Goal: Task Accomplishment & Management: Complete application form

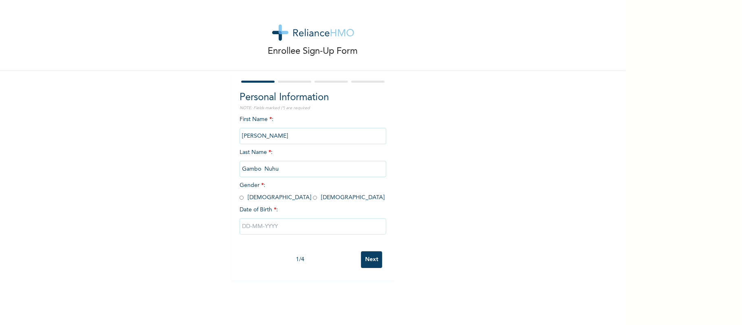
click at [239, 196] on input "radio" at bounding box center [241, 198] width 4 height 8
radio input "true"
click at [312, 228] on input "text" at bounding box center [312, 226] width 147 height 16
select select "8"
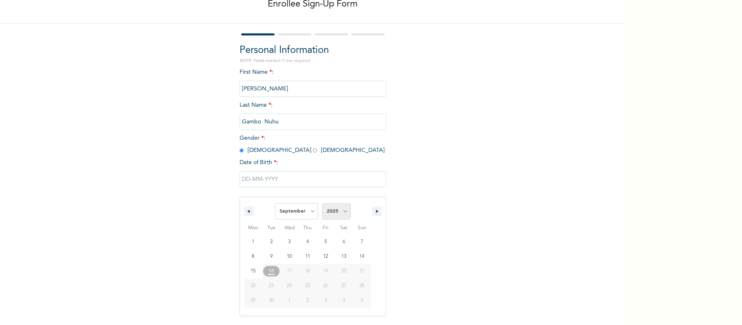
click at [325, 211] on select "2025 2024 2023 2022 2021 2020 2019 2018 2017 2016 2015 2014 2013 2012 2011 2010…" at bounding box center [336, 211] width 29 height 16
click at [329, 217] on select "2025 2024 2023 2022 2021 2020 2019 2018 2017 2016 2015 2014 2013 2012 2011 2010…" at bounding box center [336, 211] width 29 height 16
click at [328, 214] on select "2025 2024 2023 2022 2021 2020 2019 2018 2017 2016 2015 2014 2013 2012 2011 2010…" at bounding box center [336, 211] width 29 height 16
select select "1990"
click at [322, 204] on select "2025 2024 2023 2022 2021 2020 2019 2018 2017 2016 2015 2014 2013 2012 2011 2010…" at bounding box center [336, 211] width 29 height 16
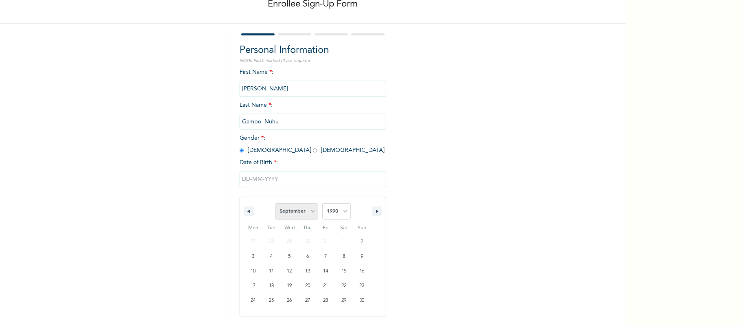
click at [298, 215] on select "January February March April May June July August September October November De…" at bounding box center [296, 211] width 43 height 16
select select "4"
click at [275, 204] on select "January February March April May June July August September October November De…" at bounding box center [296, 211] width 43 height 16
type input "[DATE]"
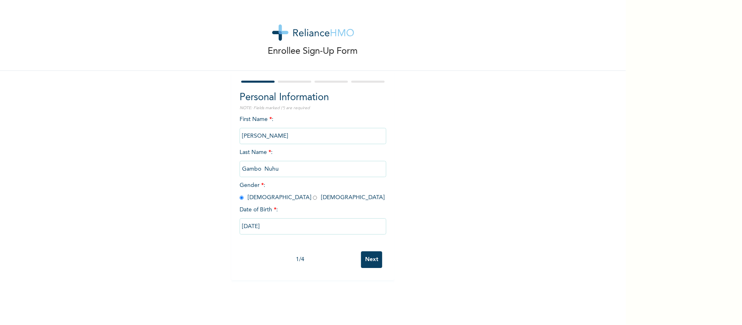
scroll to position [0, 0]
click at [369, 259] on input "Next" at bounding box center [371, 259] width 21 height 17
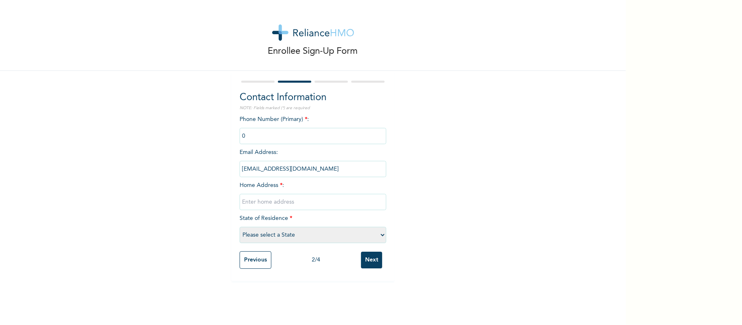
click at [347, 206] on input "text" at bounding box center [312, 202] width 147 height 16
type input "Kaduna"
click at [341, 238] on select "Please select a State [PERSON_NAME] (FCT) [PERSON_NAME] Ibom [GEOGRAPHIC_DATA] …" at bounding box center [312, 235] width 147 height 16
select select "19"
click at [239, 227] on select "Please select a State [PERSON_NAME] (FCT) [PERSON_NAME] Ibom [GEOGRAPHIC_DATA] …" at bounding box center [312, 235] width 147 height 16
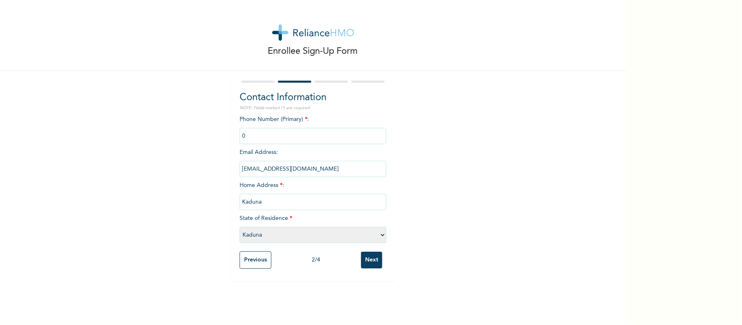
click at [378, 261] on div "Previous 2 / 4 Next" at bounding box center [312, 260] width 147 height 26
click at [364, 265] on input "Next" at bounding box center [371, 260] width 21 height 17
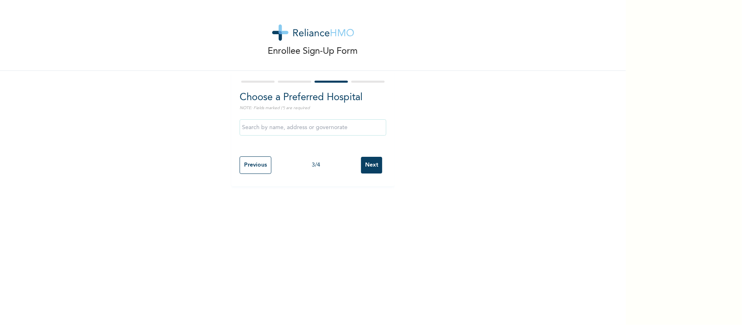
click at [370, 170] on input "Next" at bounding box center [371, 165] width 21 height 17
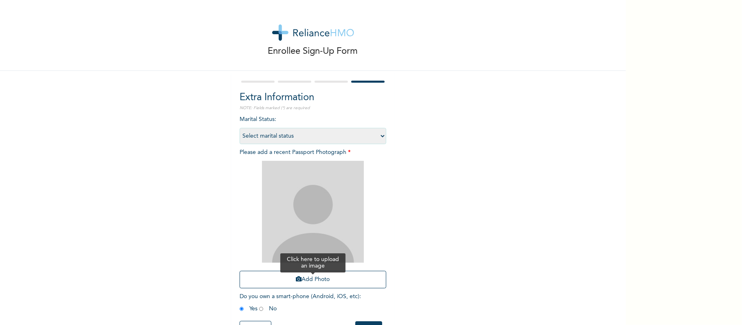
click at [338, 274] on button "Add Photo" at bounding box center [312, 280] width 147 height 18
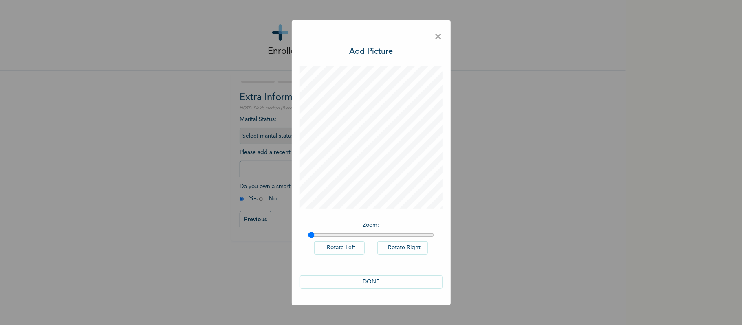
click at [374, 273] on div "DONE" at bounding box center [371, 282] width 143 height 30
click at [373, 282] on button "DONE" at bounding box center [371, 281] width 143 height 13
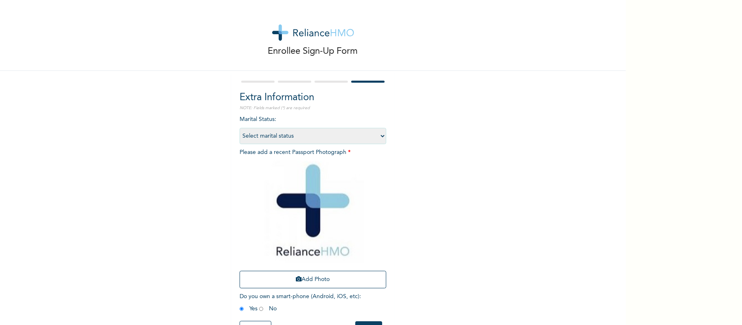
scroll to position [34, 0]
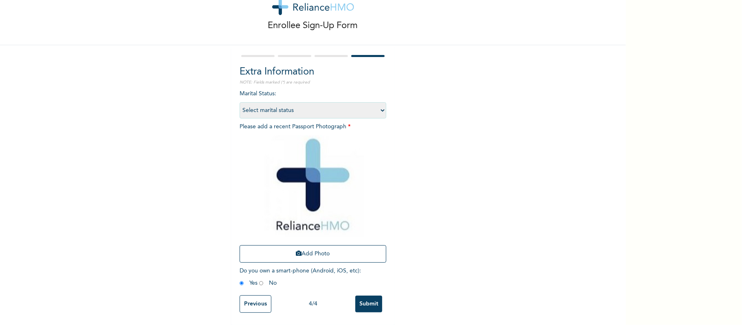
click at [365, 300] on input "Submit" at bounding box center [368, 304] width 27 height 17
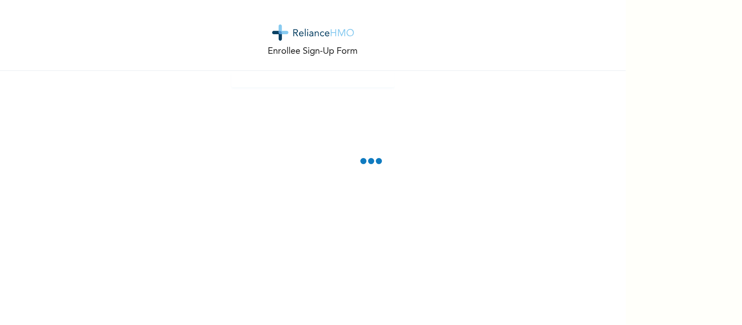
scroll to position [0, 0]
